Goal: Information Seeking & Learning: Find specific fact

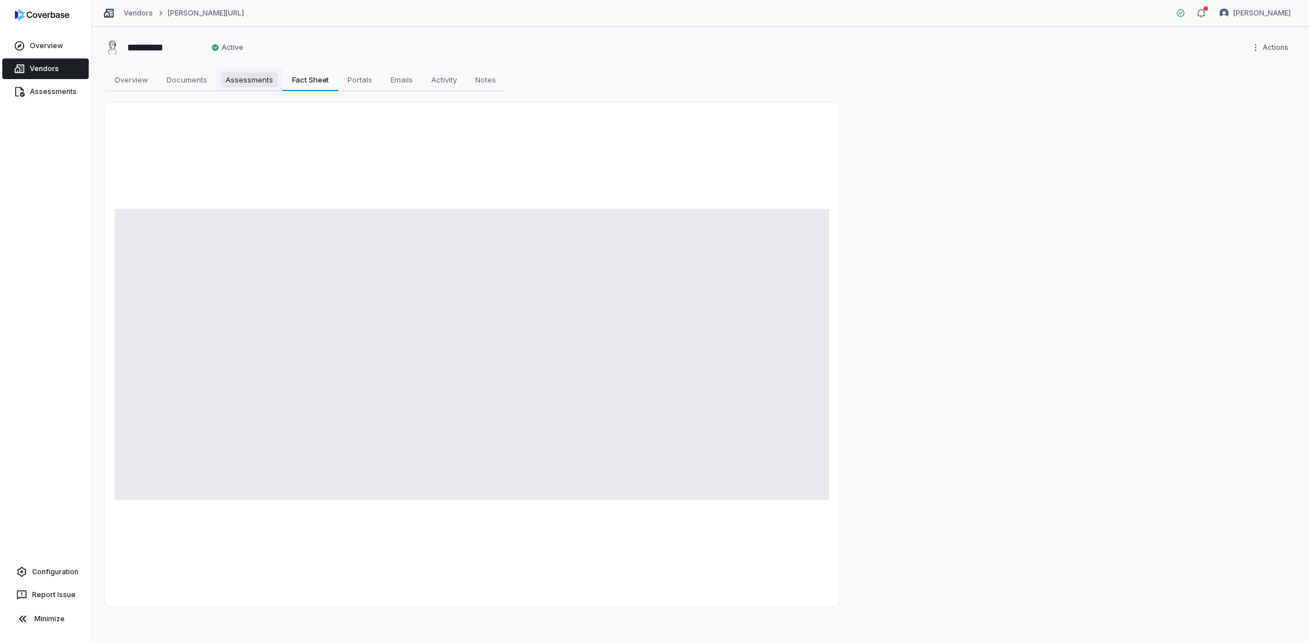
click at [251, 84] on span "Assessments" at bounding box center [249, 79] width 57 height 15
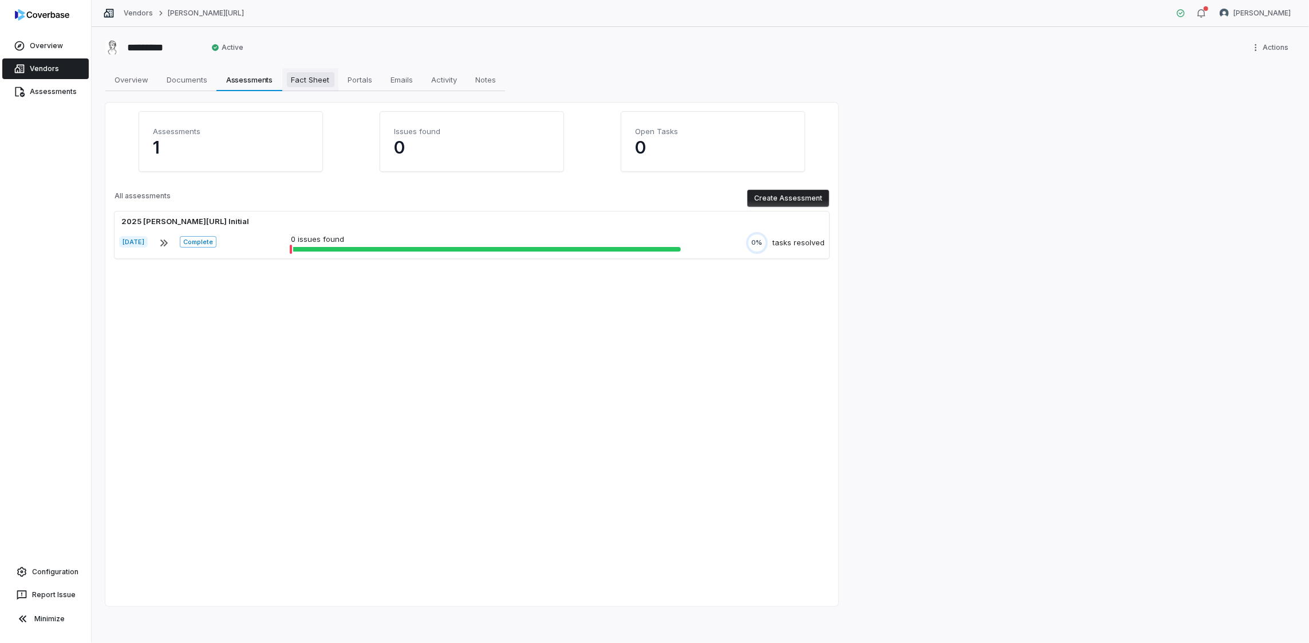
click at [309, 84] on span "Fact Sheet" at bounding box center [311, 79] width 48 height 15
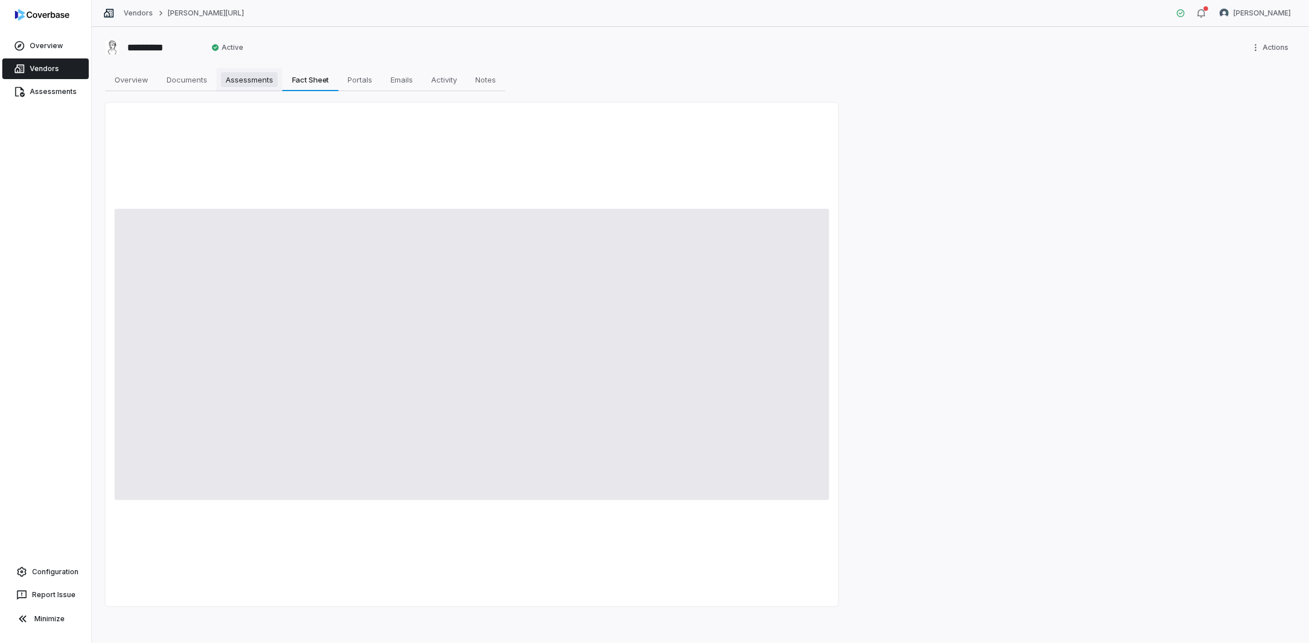
click at [248, 77] on span "Assessments" at bounding box center [249, 79] width 57 height 15
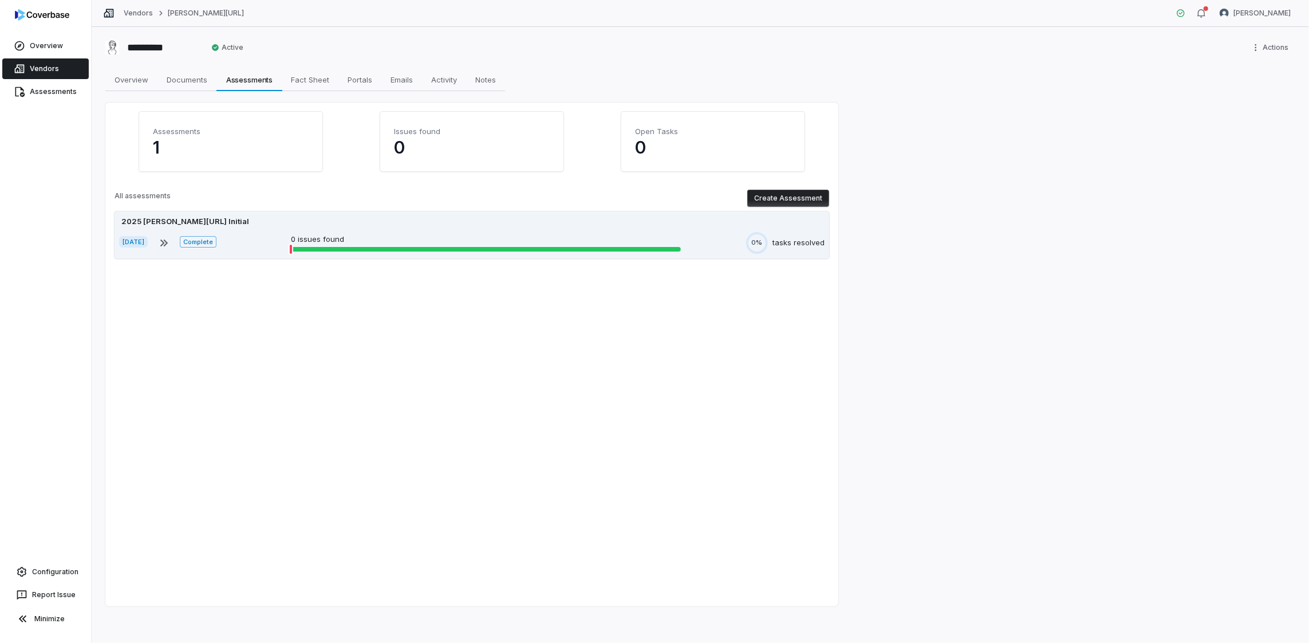
click at [346, 239] on p "0 issues found" at bounding box center [486, 239] width 390 height 11
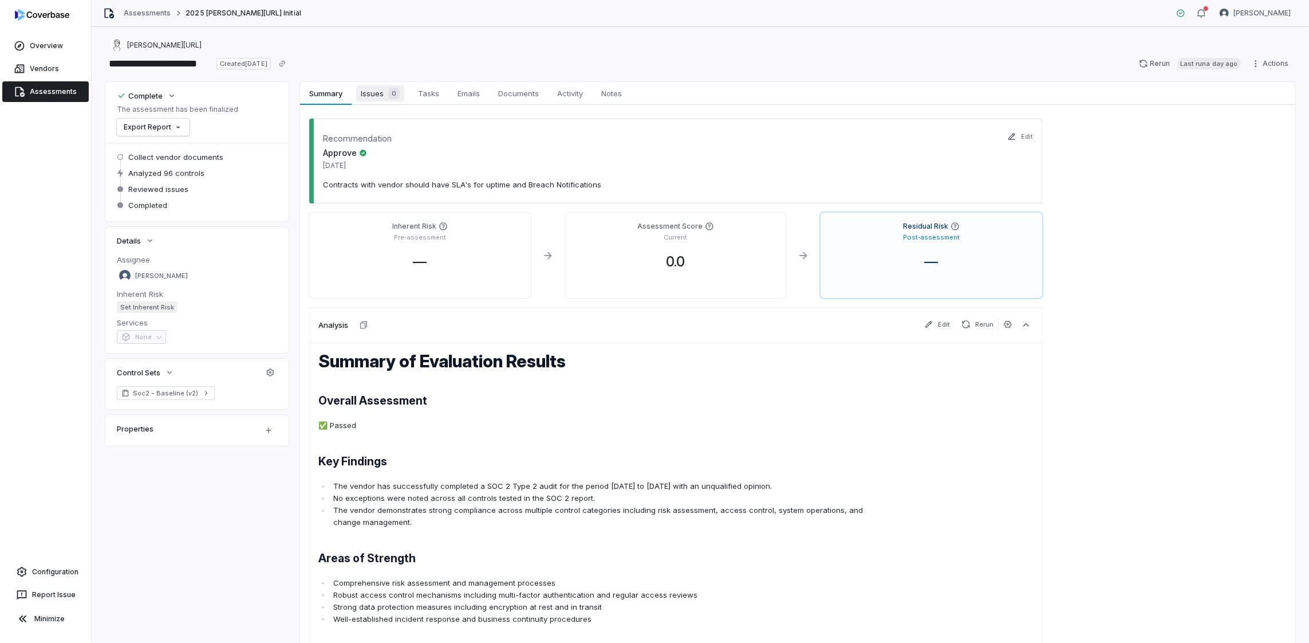
click at [375, 94] on span "Issues 0" at bounding box center [380, 93] width 48 height 16
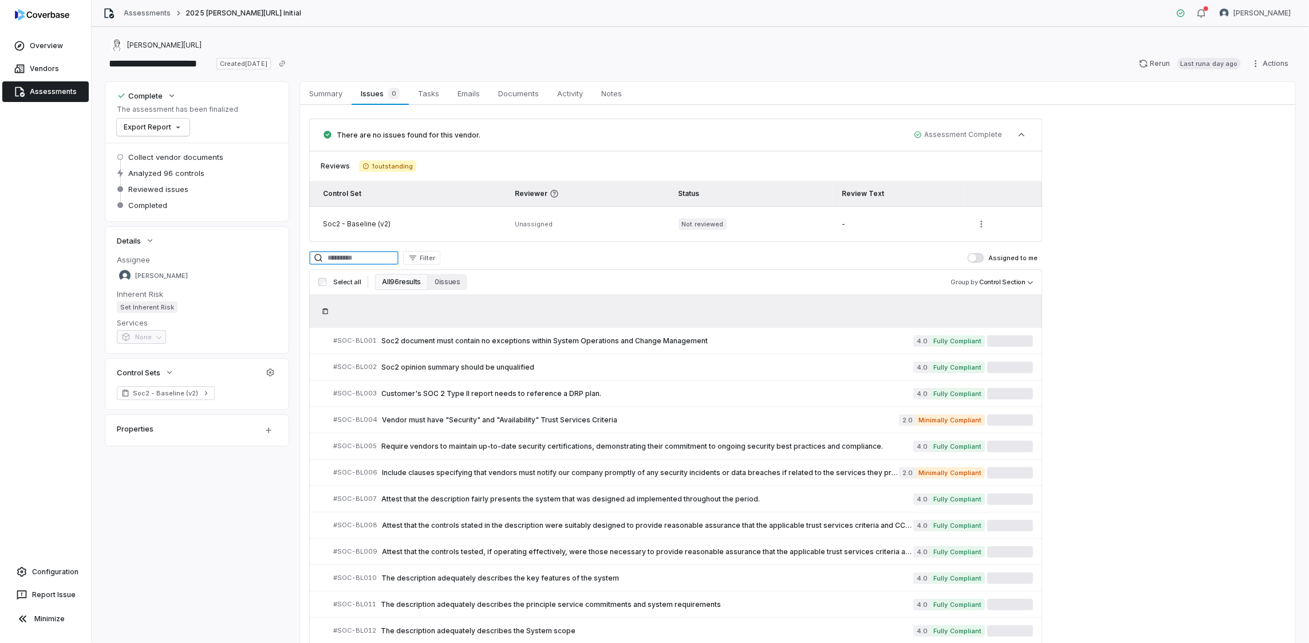
click at [361, 253] on input at bounding box center [353, 258] width 89 height 14
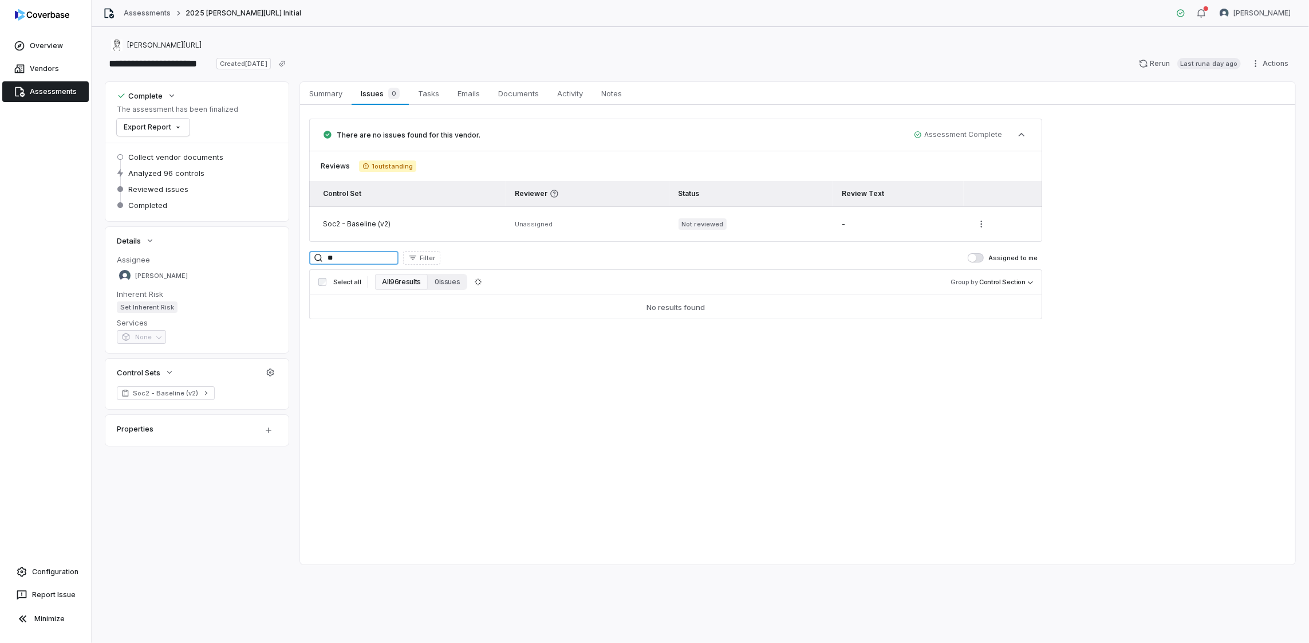
type input "*"
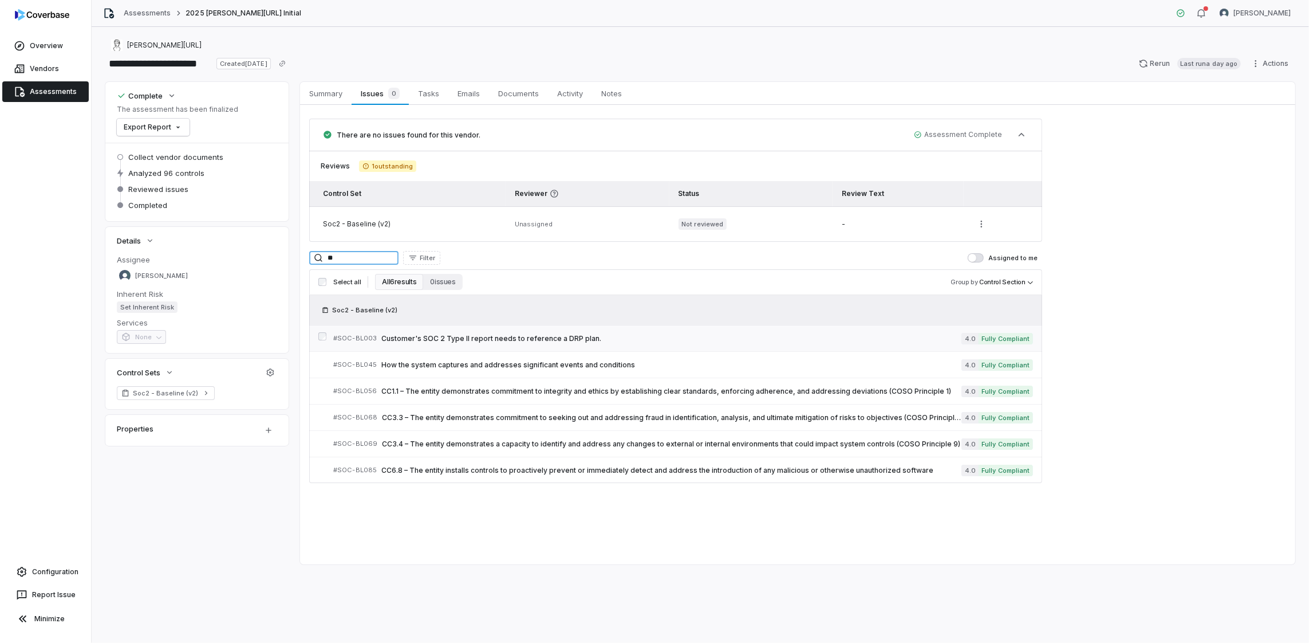
type input "**"
click at [530, 334] on span "Customer's SOC 2 Type II report needs to reference a DRP plan." at bounding box center [671, 338] width 581 height 9
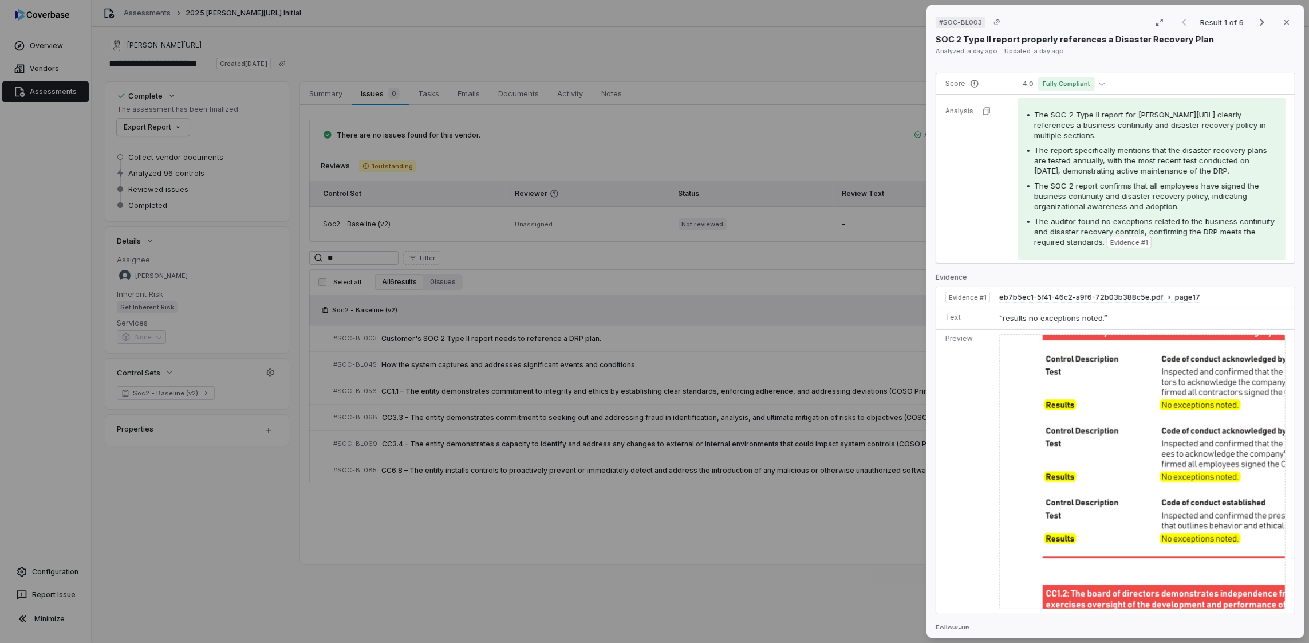
scroll to position [158, 0]
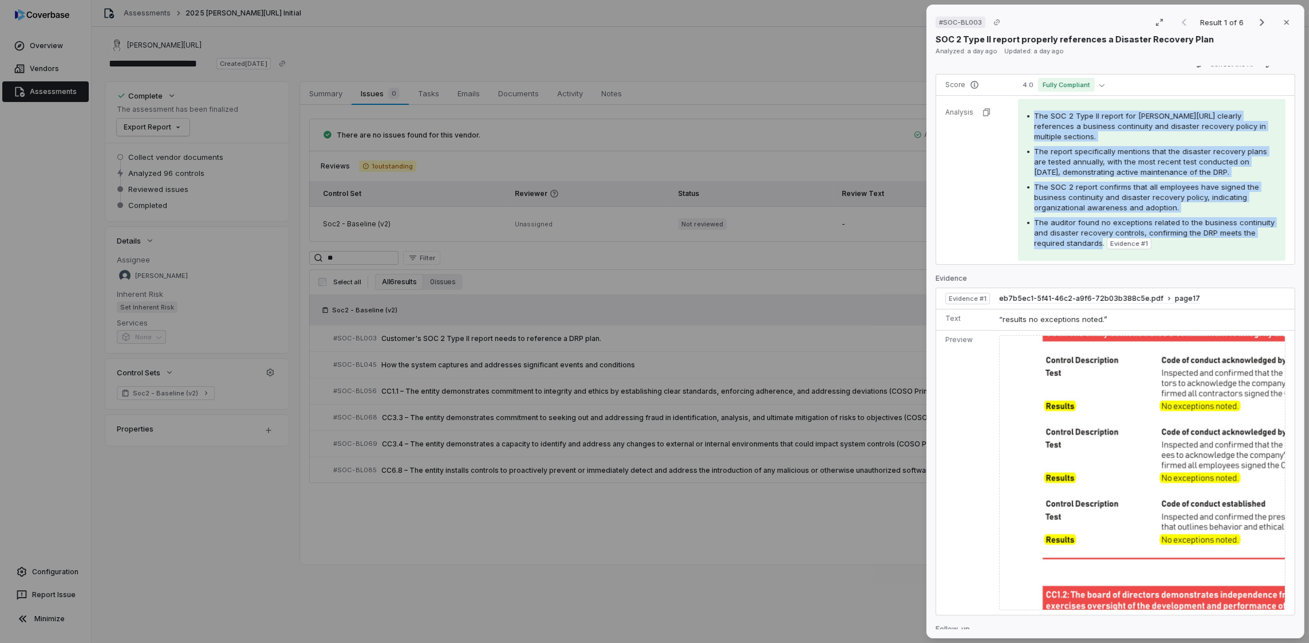
drag, startPoint x: 1137, startPoint y: 251, endPoint x: 1024, endPoint y: 108, distance: 182.3
click at [1024, 108] on div "The SOC 2 Type II report for [PERSON_NAME][URL] clearly references a business c…" at bounding box center [1151, 179] width 267 height 161
copy div "The SOC 2 Type II report for [PERSON_NAME][URL] clearly references a business c…"
click at [1282, 25] on icon "button" at bounding box center [1286, 22] width 9 height 9
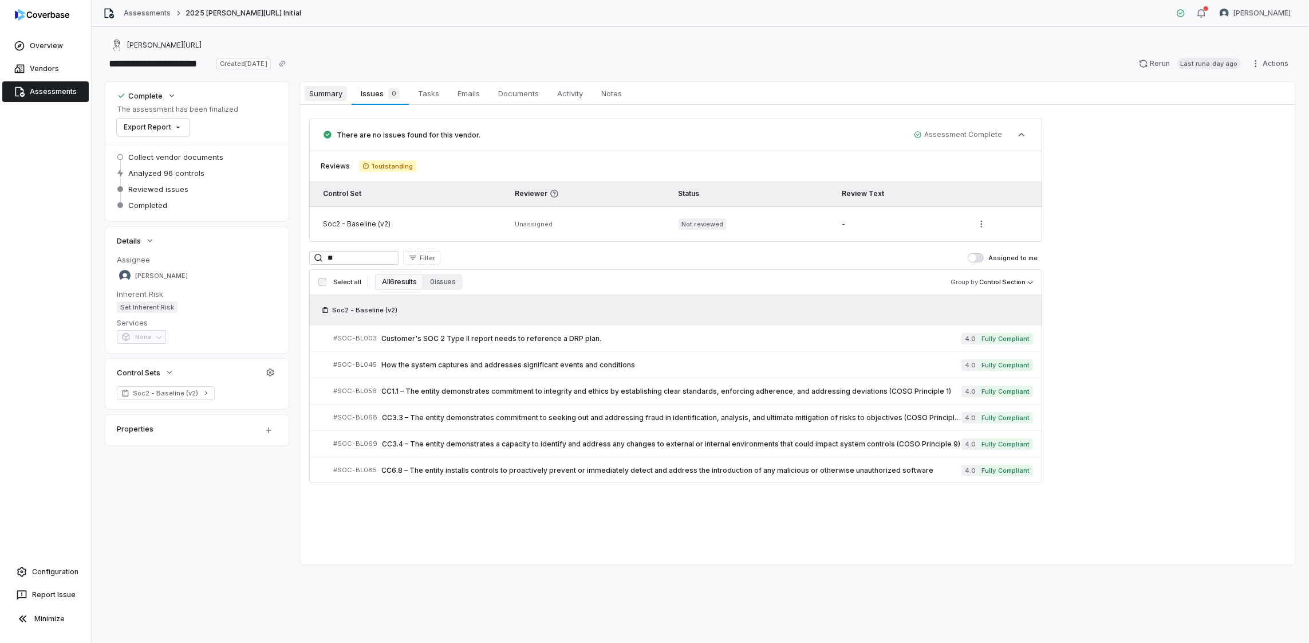
click at [341, 98] on span "Summary" at bounding box center [326, 93] width 42 height 15
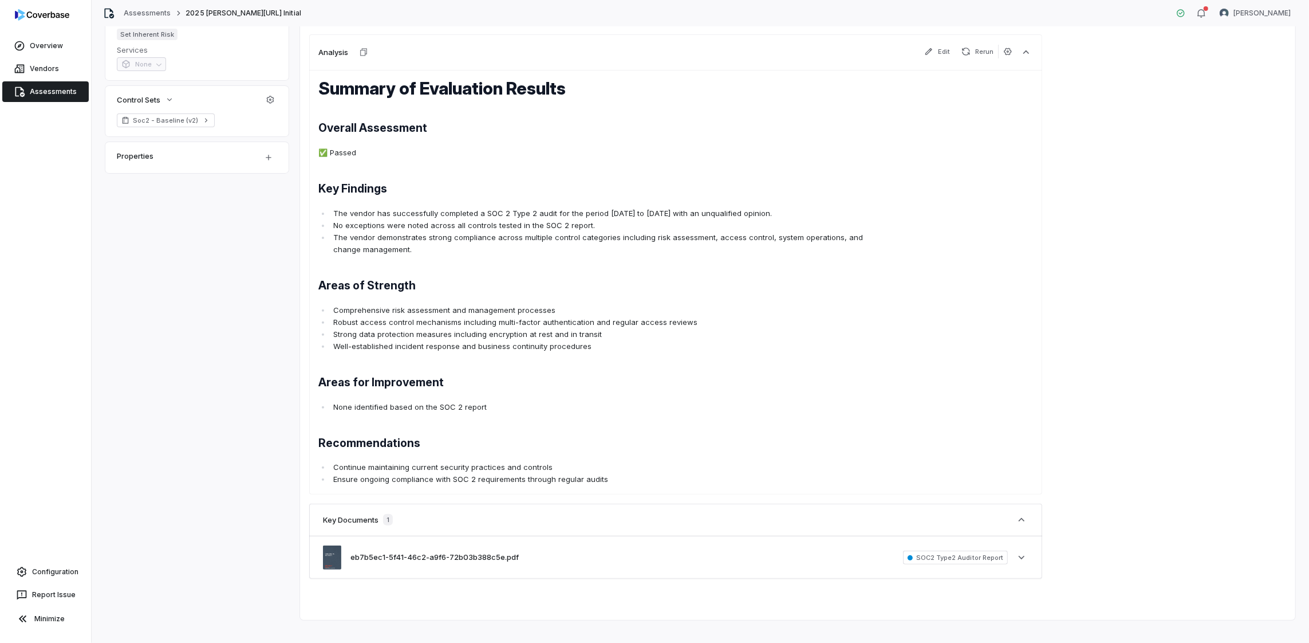
scroll to position [285, 0]
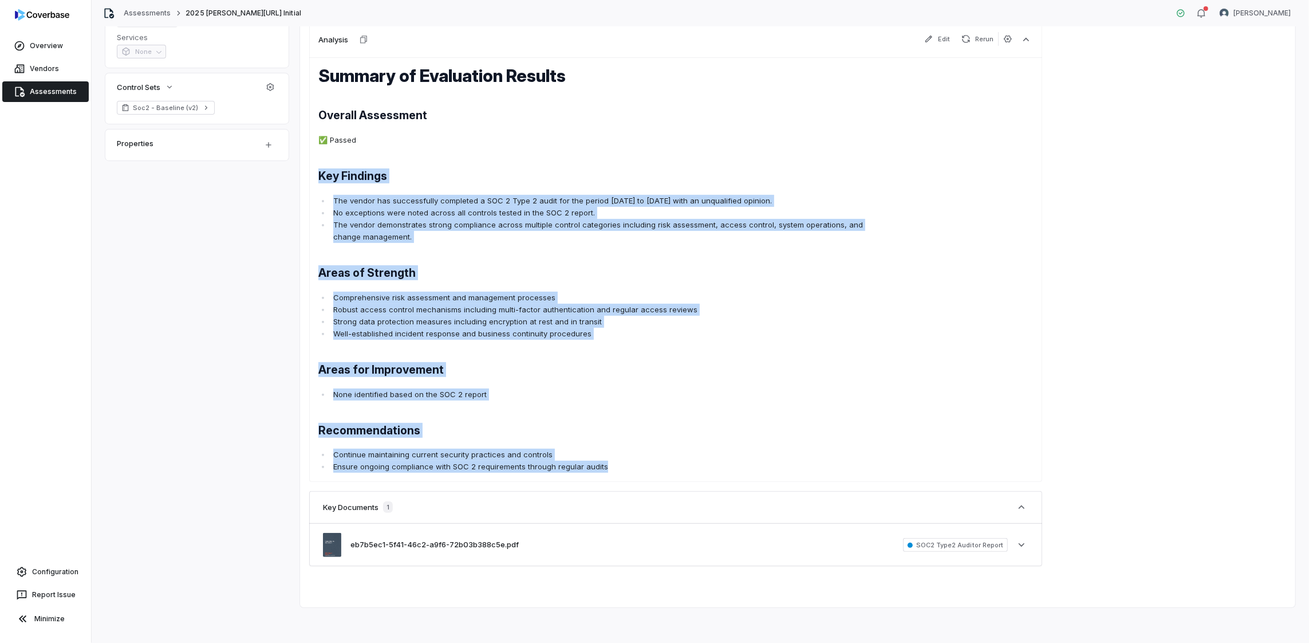
drag, startPoint x: 632, startPoint y: 467, endPoint x: 320, endPoint y: 176, distance: 426.6
click at [320, 176] on span "Summary of Evaluation Results Overall Assessment ✅ Passed Key Findings The vend…" at bounding box center [603, 269] width 571 height 405
copy span "Key Findings The vendor has successfully completed a SOC 2 Type 2 audit for the…"
